Goal: Task Accomplishment & Management: Manage account settings

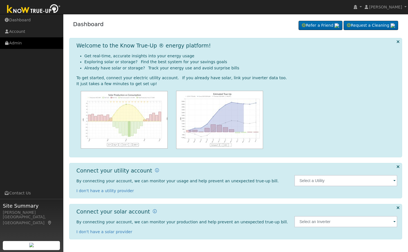
click at [24, 46] on link "Admin" at bounding box center [31, 43] width 63 height 12
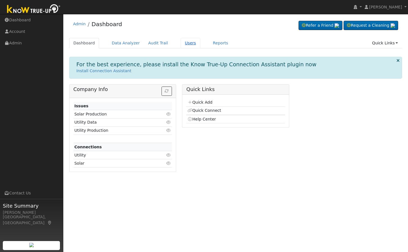
click at [181, 42] on link "Users" at bounding box center [191, 43] width 20 height 10
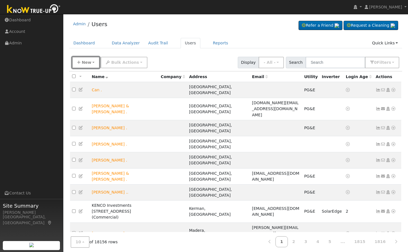
click at [74, 64] on button "New" at bounding box center [86, 63] width 28 height 12
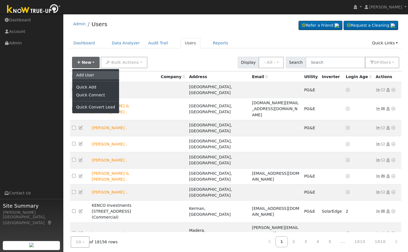
click at [88, 74] on link "Add User" at bounding box center [95, 75] width 47 height 8
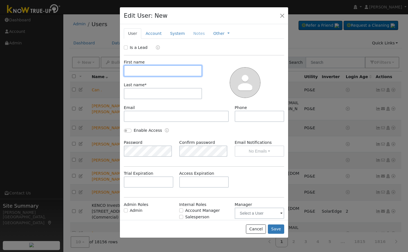
scroll to position [22, 0]
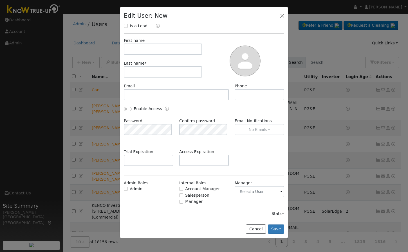
click at [123, 186] on span "Admin Roles Admin" at bounding box center [148, 192] width 55 height 25
click at [127, 188] on input "Admin" at bounding box center [126, 189] width 4 height 4
click at [120, 185] on div "New Account Nickname Cancel Create Are you sure you want to create new account …" at bounding box center [204, 122] width 168 height 196
click at [125, 187] on input "Admin" at bounding box center [126, 189] width 4 height 4
checkbox input "false"
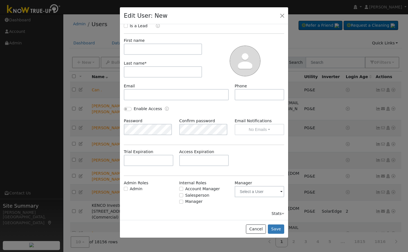
click at [173, 203] on span "Admin Roles Admin" at bounding box center [148, 192] width 55 height 25
click at [282, 15] on button "button" at bounding box center [282, 16] width 8 height 8
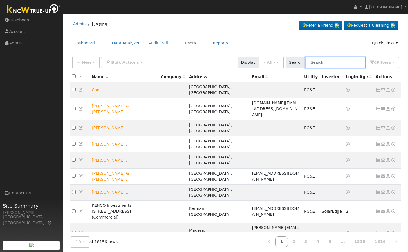
click at [329, 59] on input "text" at bounding box center [335, 63] width 60 height 12
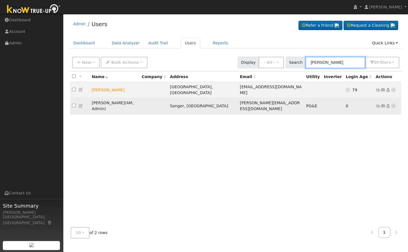
type input "[PERSON_NAME]"
click at [82, 104] on link at bounding box center [80, 106] width 5 height 5
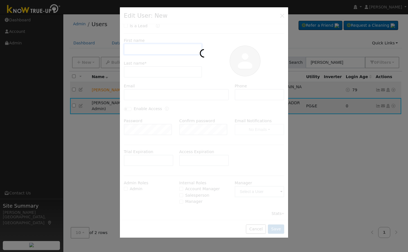
scroll to position [0, 0]
type input "[PERSON_NAME]"
type input "[PERSON_NAME][EMAIL_ADDRESS][DOMAIN_NAME]"
checkbox input "true"
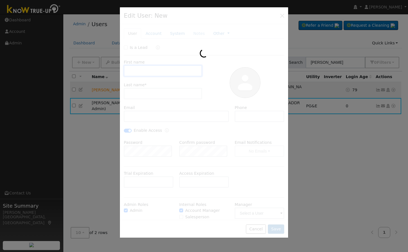
checkbox input "true"
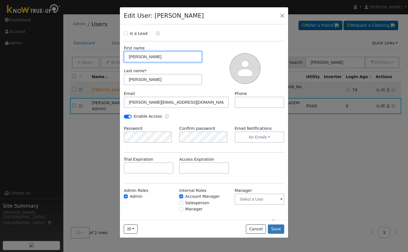
scroll to position [22, 0]
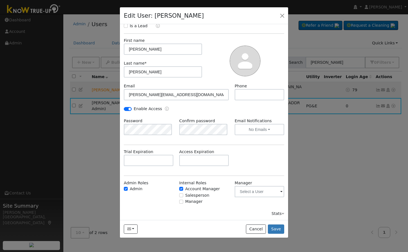
click at [250, 158] on div "Trial Expiration Access Expiration" at bounding box center [204, 160] width 166 height 23
click at [283, 16] on button "button" at bounding box center [282, 16] width 8 height 8
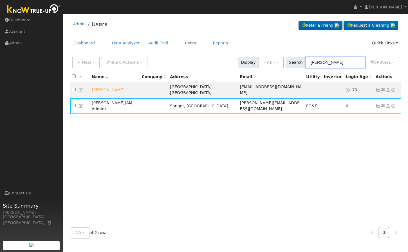
click at [330, 65] on input "[PERSON_NAME]" at bounding box center [335, 63] width 60 height 12
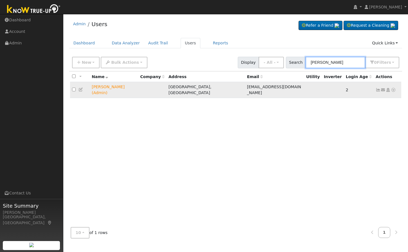
type input "[PERSON_NAME]"
click at [80, 88] on icon at bounding box center [80, 90] width 5 height 4
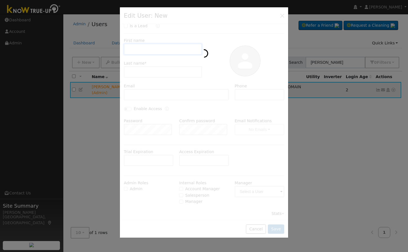
scroll to position [0, 0]
checkbox input "true"
type input "[PERSON_NAME]"
type input "Green"
type input "[EMAIL_ADDRESS][DOMAIN_NAME]"
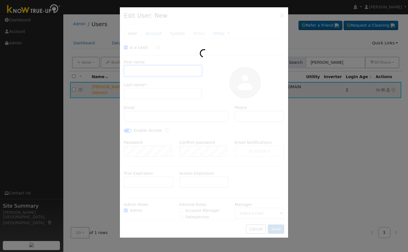
type input "6028776811"
checkbox input "true"
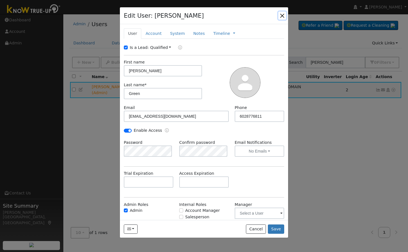
click at [278, 15] on button "button" at bounding box center [282, 16] width 8 height 8
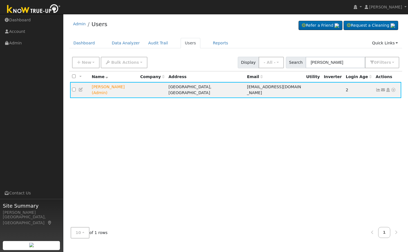
click at [304, 164] on div "All None All on page None on page Name Company Address Email Utility Inverter L…" at bounding box center [235, 146] width 333 height 151
click at [337, 68] on input "[PERSON_NAME]" at bounding box center [335, 63] width 60 height 12
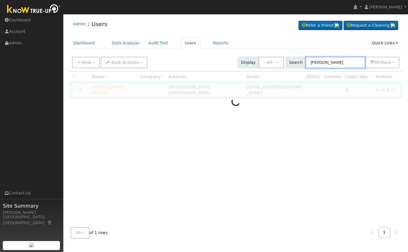
type input "[PERSON_NAME]"
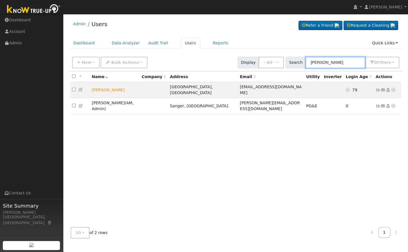
click at [341, 63] on input "[PERSON_NAME]" at bounding box center [335, 63] width 60 height 12
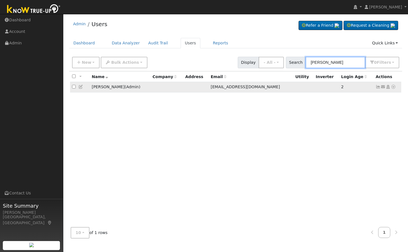
type input "[PERSON_NAME]"
click at [80, 84] on td at bounding box center [80, 87] width 20 height 10
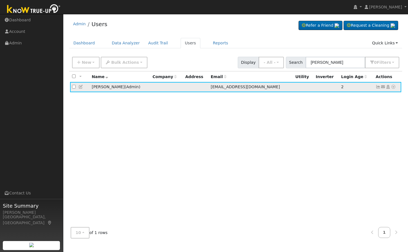
click at [81, 87] on icon at bounding box center [80, 87] width 5 height 4
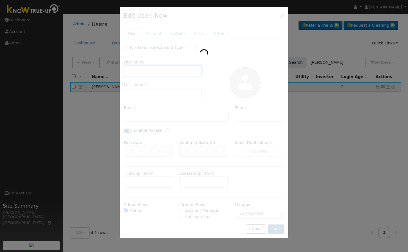
checkbox input "false"
type input "[PERSON_NAME]"
type input "[EMAIL_ADDRESS][DOMAIN_NAME]"
checkbox input "true"
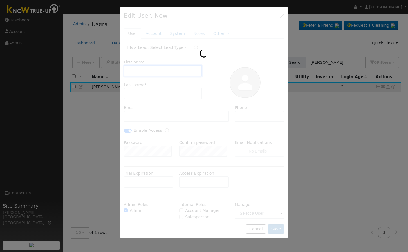
checkbox input "true"
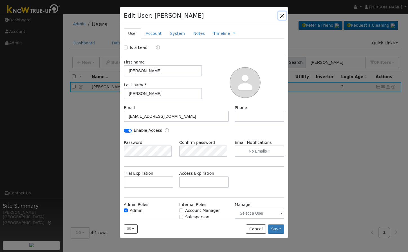
click at [281, 15] on button "button" at bounding box center [282, 16] width 8 height 8
checkbox input "false"
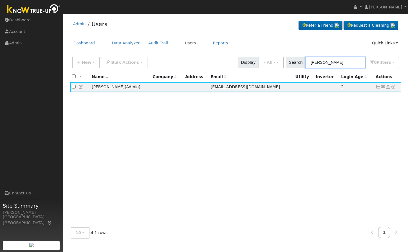
click at [329, 61] on input "[PERSON_NAME]" at bounding box center [335, 63] width 60 height 12
click at [85, 61] on span "New" at bounding box center [87, 62] width 10 height 5
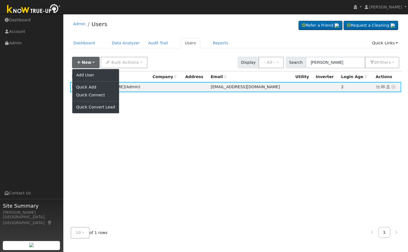
click at [93, 70] on ul "Add User Quick Add Quick Connect Quick Convert Lead" at bounding box center [95, 91] width 47 height 45
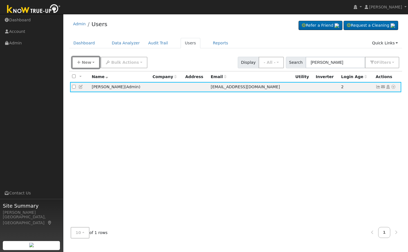
click at [87, 58] on button "New" at bounding box center [86, 63] width 28 height 12
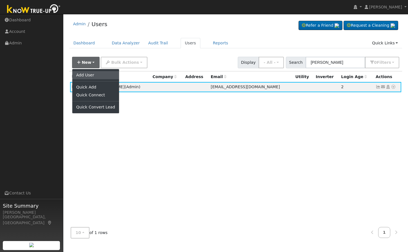
click at [88, 72] on link "Add User" at bounding box center [95, 75] width 47 height 8
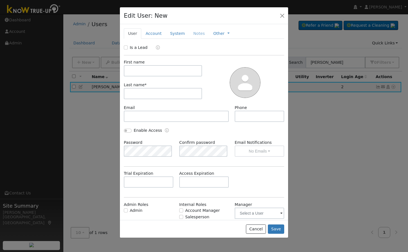
click at [131, 209] on label "Admin" at bounding box center [136, 211] width 13 height 6
click at [128, 209] on input "Admin" at bounding box center [126, 211] width 4 height 4
checkbox input "true"
click at [145, 69] on input "text" at bounding box center [163, 70] width 78 height 11
click at [146, 70] on input "text" at bounding box center [163, 70] width 78 height 11
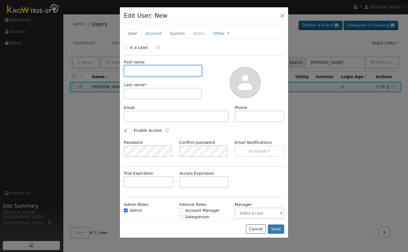
paste input "[PERSON_NAME]"
click at [149, 72] on input "[PERSON_NAME]" at bounding box center [163, 70] width 78 height 11
type input "[PERSON_NAME]"
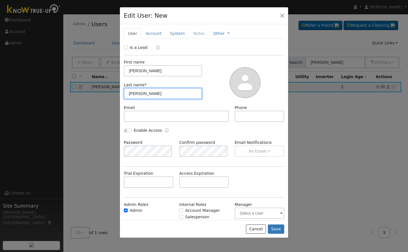
type input "[PERSON_NAME]"
click at [185, 84] on div "Last name * [PERSON_NAME]" at bounding box center [163, 90] width 84 height 17
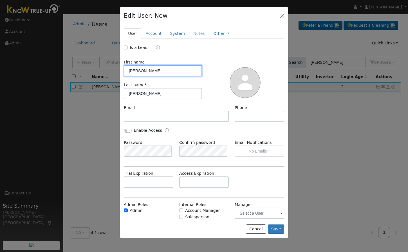
click at [154, 73] on input "[PERSON_NAME]" at bounding box center [163, 70] width 78 height 11
type input "[PERSON_NAME]"
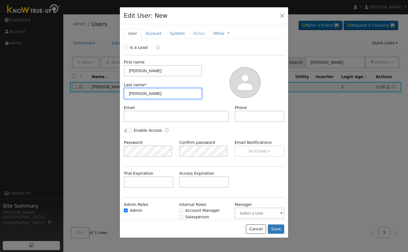
click at [161, 92] on input "[PERSON_NAME]" at bounding box center [163, 93] width 78 height 11
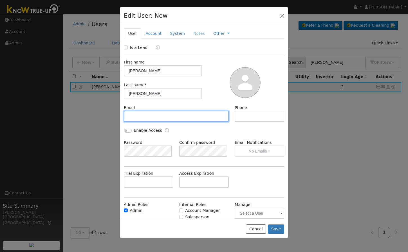
click at [154, 114] on input "text" at bounding box center [176, 116] width 105 height 11
paste input "[PERSON_NAME][EMAIL_ADDRESS][DOMAIN_NAME]"
type input "[PERSON_NAME][EMAIL_ADDRESS][DOMAIN_NAME]"
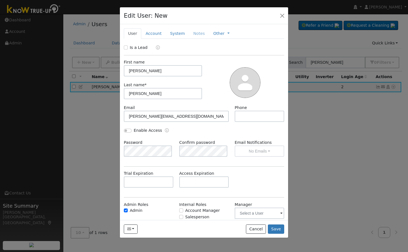
click at [163, 107] on div "Email [PERSON_NAME][EMAIL_ADDRESS][DOMAIN_NAME]" at bounding box center [176, 113] width 111 height 17
click at [128, 130] on input "Enable Access" at bounding box center [128, 131] width 8 height 4
checkbox input "true"
click at [214, 136] on div "Enable Access" at bounding box center [204, 134] width 166 height 12
click at [263, 114] on input "text" at bounding box center [260, 116] width 50 height 11
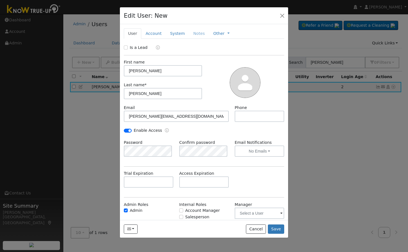
click at [204, 91] on div at bounding box center [245, 82] width 82 height 46
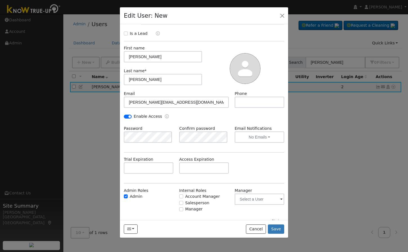
scroll to position [22, 0]
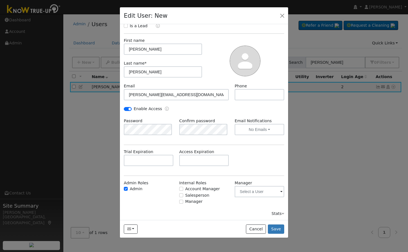
click at [172, 111] on div "Enable Access" at bounding box center [162, 109] width 83 height 6
click at [210, 118] on div "Confirm password" at bounding box center [203, 126] width 55 height 17
click at [255, 125] on button "No Emails" at bounding box center [260, 129] width 50 height 11
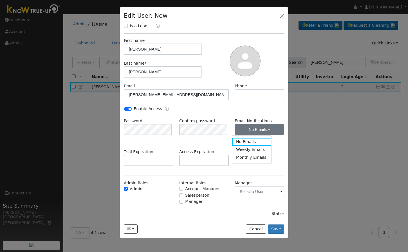
click at [246, 110] on div "Enable Access" at bounding box center [204, 112] width 166 height 12
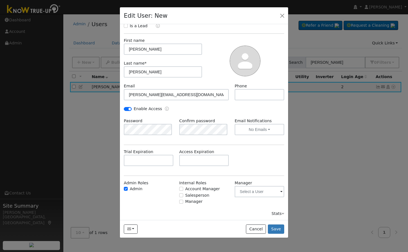
click at [260, 151] on div "Trial Expiration Access Expiration" at bounding box center [204, 160] width 166 height 23
click at [279, 227] on button "Save" at bounding box center [276, 230] width 16 height 10
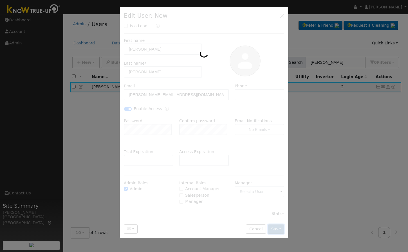
scroll to position [0, 0]
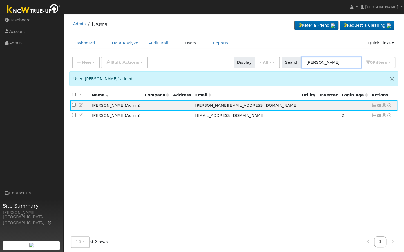
click at [344, 58] on input "[PERSON_NAME]" at bounding box center [331, 63] width 60 height 12
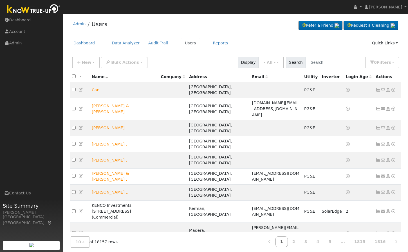
click at [228, 33] on div "Admin Users Refer a Friend Request a Cleaning" at bounding box center [235, 25] width 333 height 17
